Goal: Information Seeking & Learning: Check status

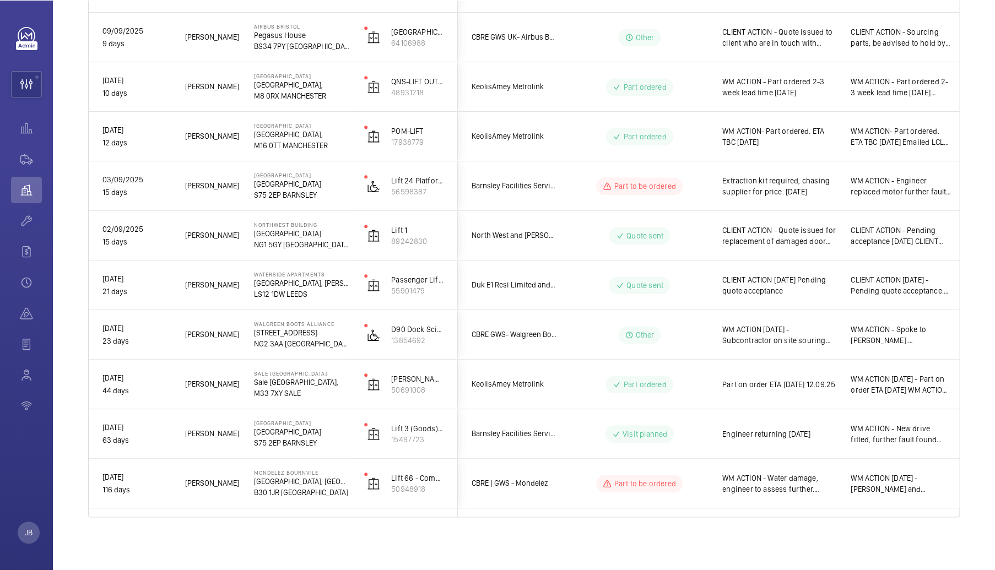
scroll to position [437, 0]
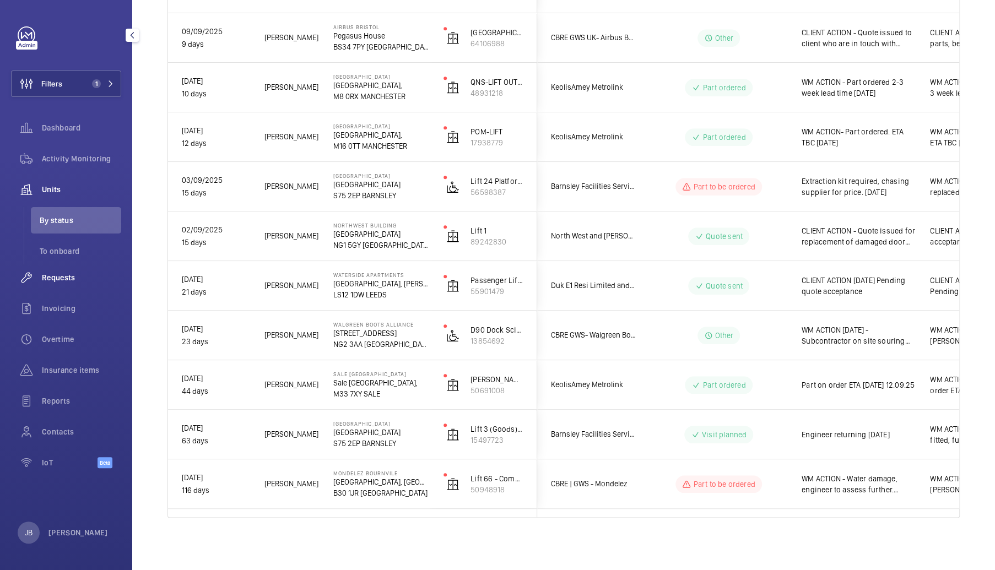
click at [59, 281] on span "Requests" at bounding box center [81, 277] width 79 height 11
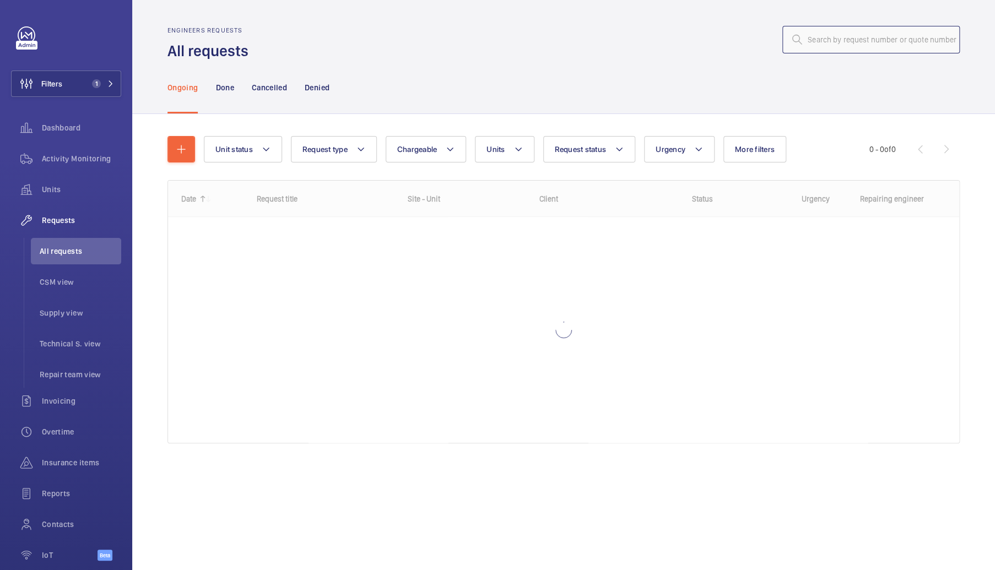
click at [889, 37] on input "text" at bounding box center [870, 40] width 177 height 28
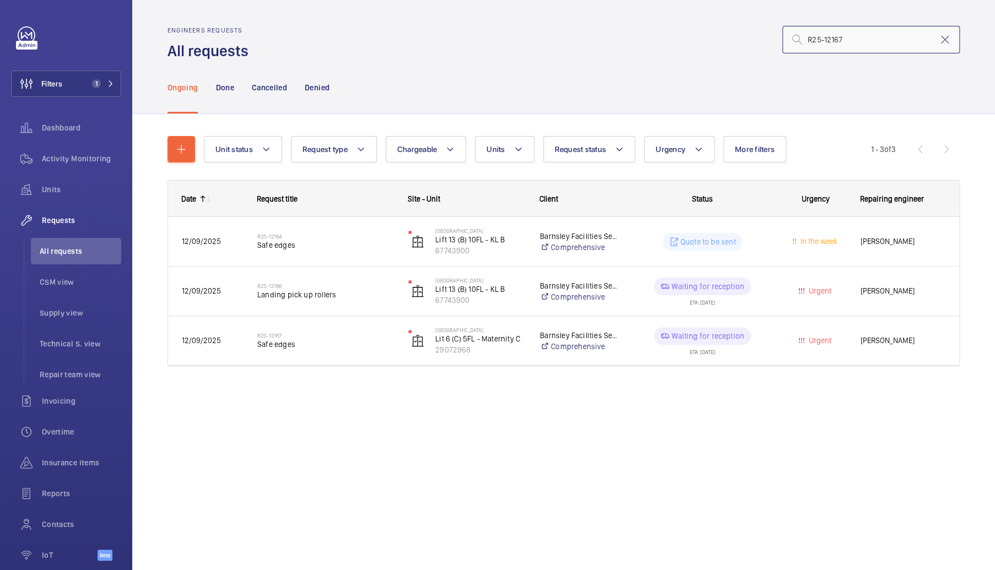
type input "R25-12167"
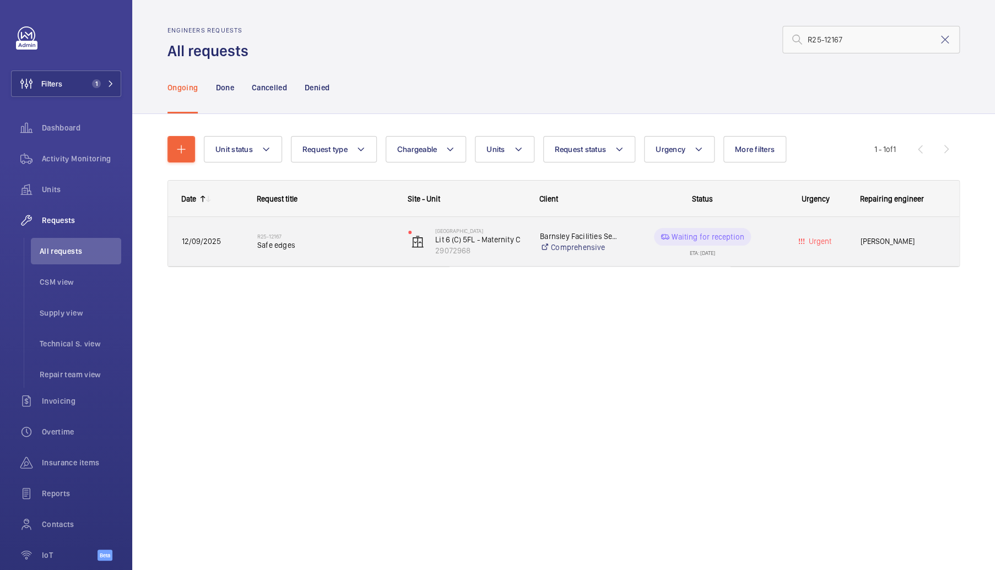
click at [627, 245] on div "Waiting for reception ETA: [DATE]" at bounding box center [696, 242] width 150 height 50
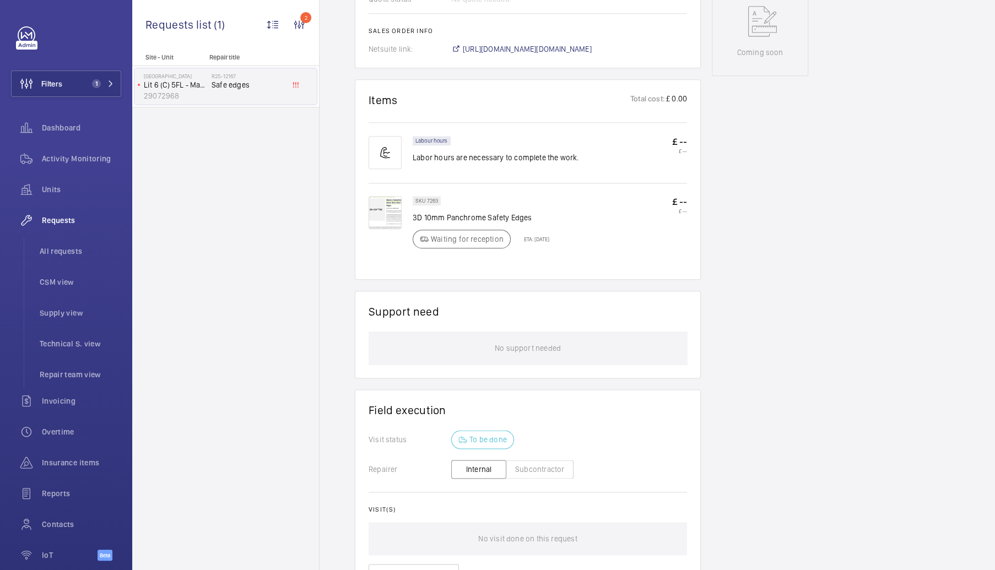
scroll to position [359, 0]
